Goal: Navigation & Orientation: Find specific page/section

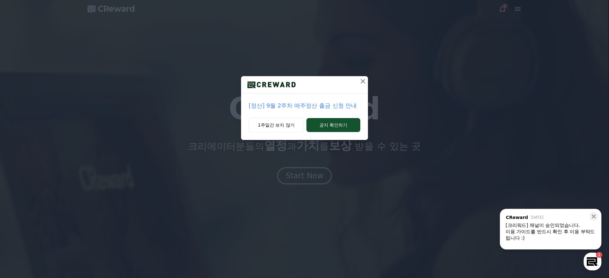
click at [361, 83] on icon at bounding box center [363, 81] width 4 height 4
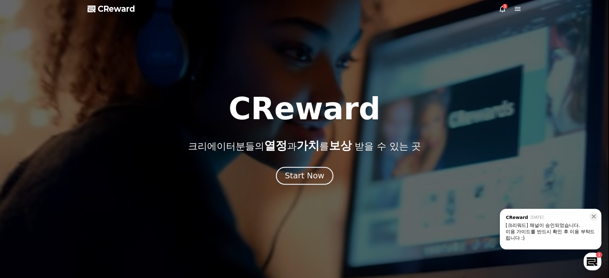
click at [311, 175] on div "Start Now" at bounding box center [304, 175] width 39 height 11
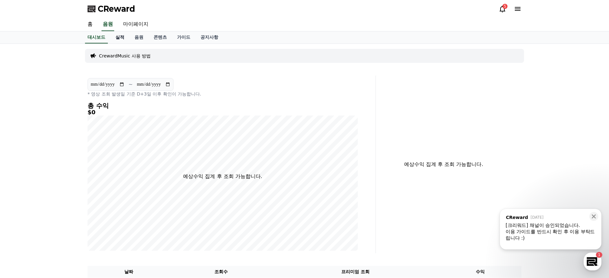
click at [122, 35] on link "실적" at bounding box center [119, 37] width 19 height 12
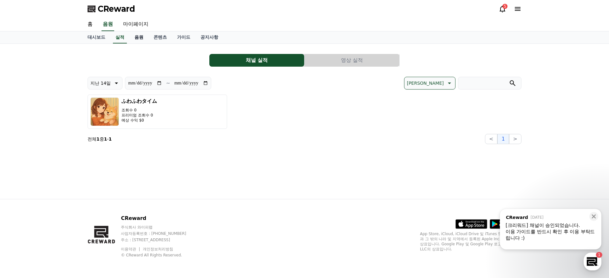
click at [133, 39] on link "음원" at bounding box center [138, 37] width 19 height 12
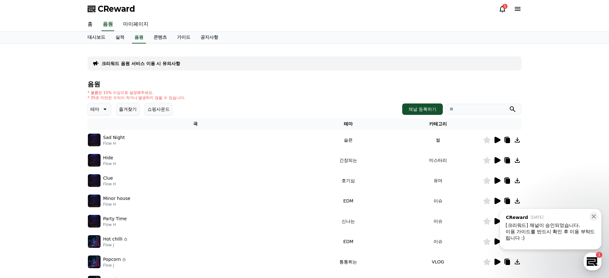
click at [101, 108] on icon at bounding box center [105, 109] width 8 height 8
click at [96, 143] on button "밝은" at bounding box center [96, 139] width 14 height 14
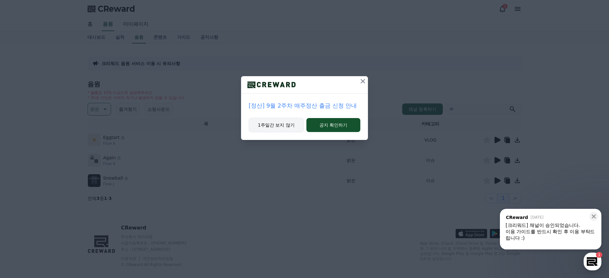
click at [295, 118] on button "1주일간 보지 않기" at bounding box center [276, 125] width 55 height 15
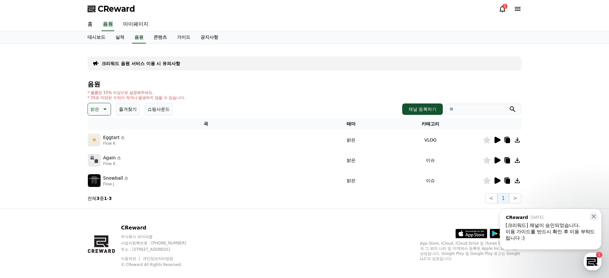
click at [499, 141] on icon at bounding box center [498, 140] width 6 height 6
